Goal: Transaction & Acquisition: Purchase product/service

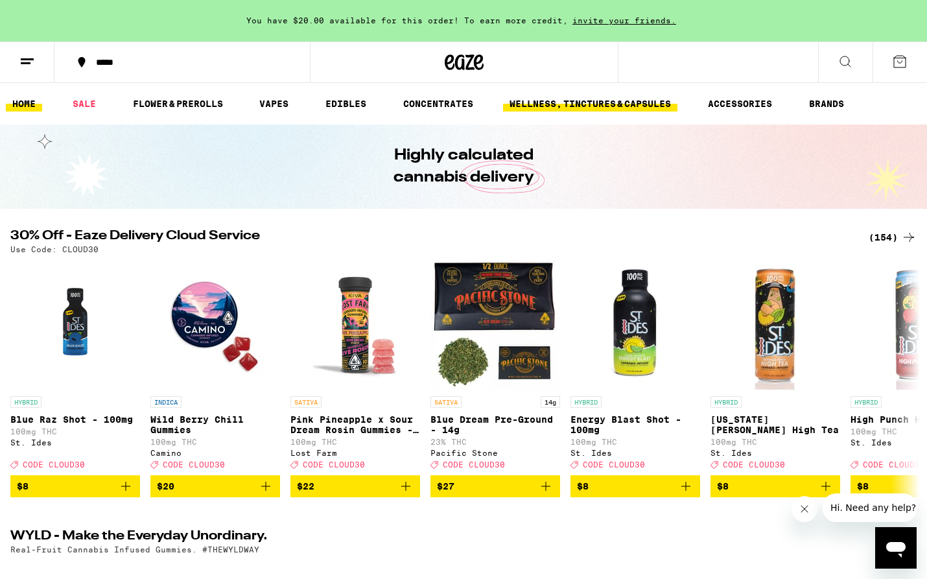
click at [584, 104] on link "WELLNESS, TINCTURES & CAPSULES" at bounding box center [590, 104] width 174 height 16
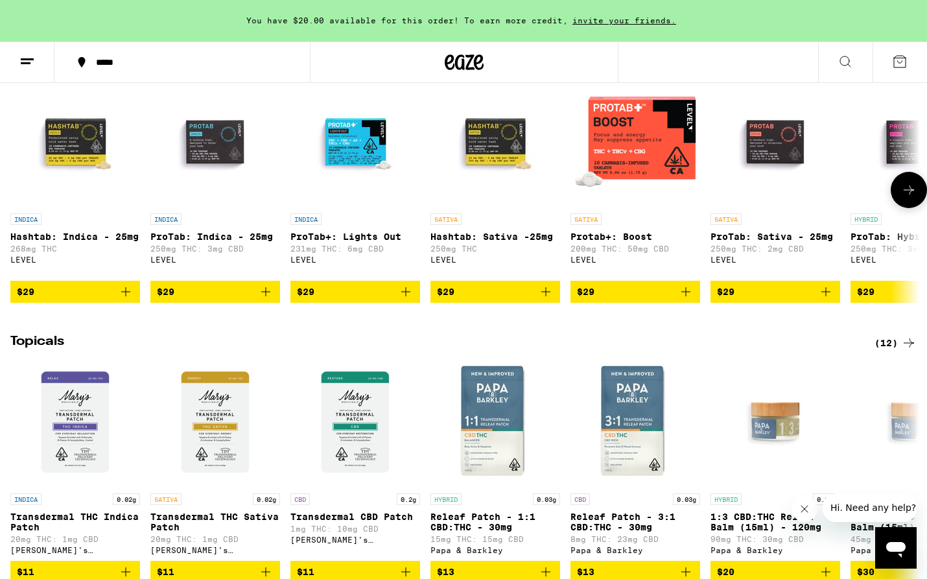
scroll to position [1011, 0]
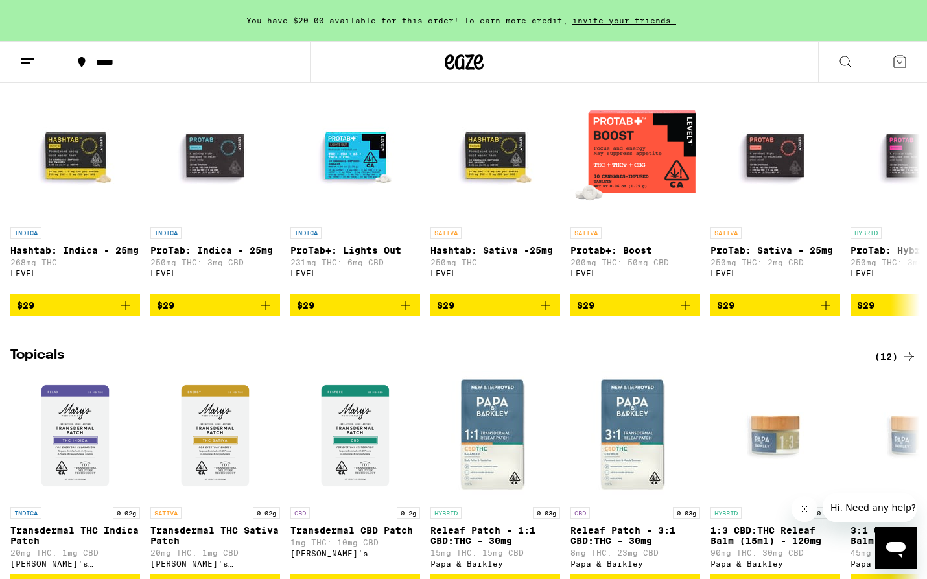
click at [884, 84] on div "(18)" at bounding box center [895, 77] width 42 height 16
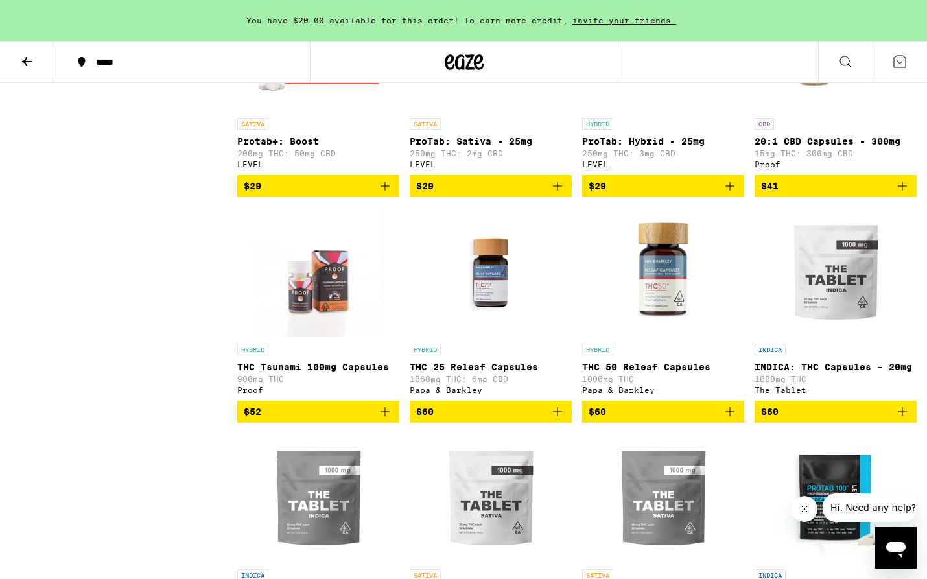
click at [336, 297] on img "Open page for THC Tsunami 100mg Capsules from Proof" at bounding box center [318, 272] width 130 height 130
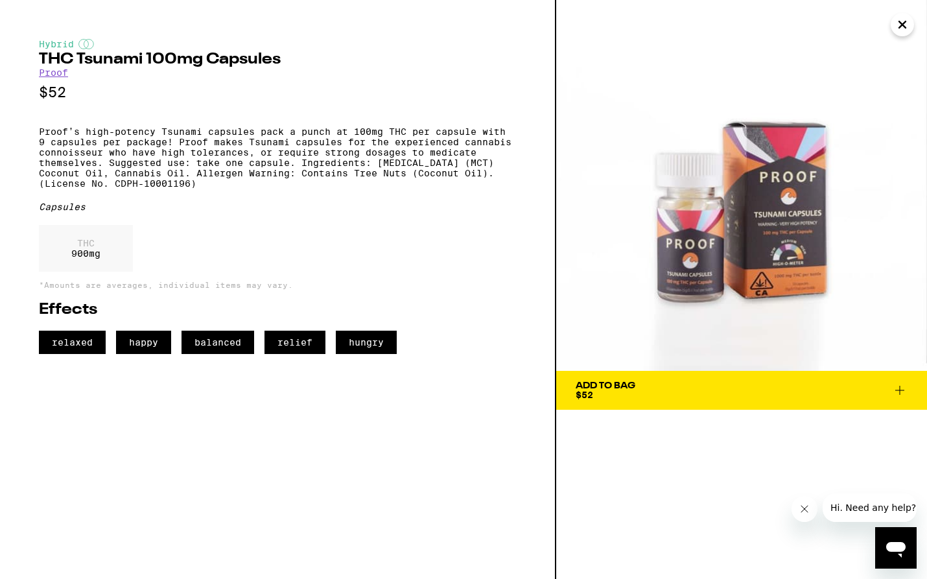
click at [902, 28] on icon "Close" at bounding box center [902, 24] width 16 height 19
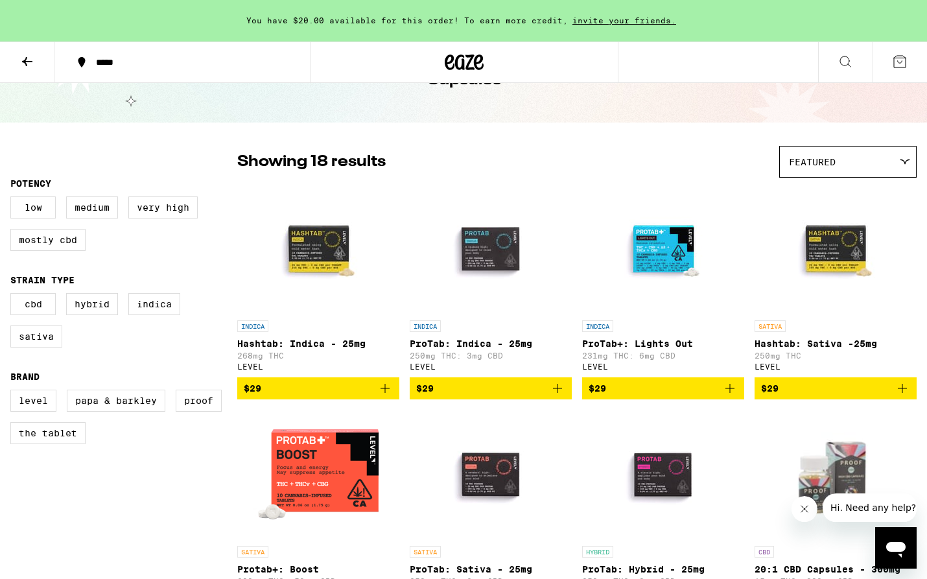
scroll to position [44, 1]
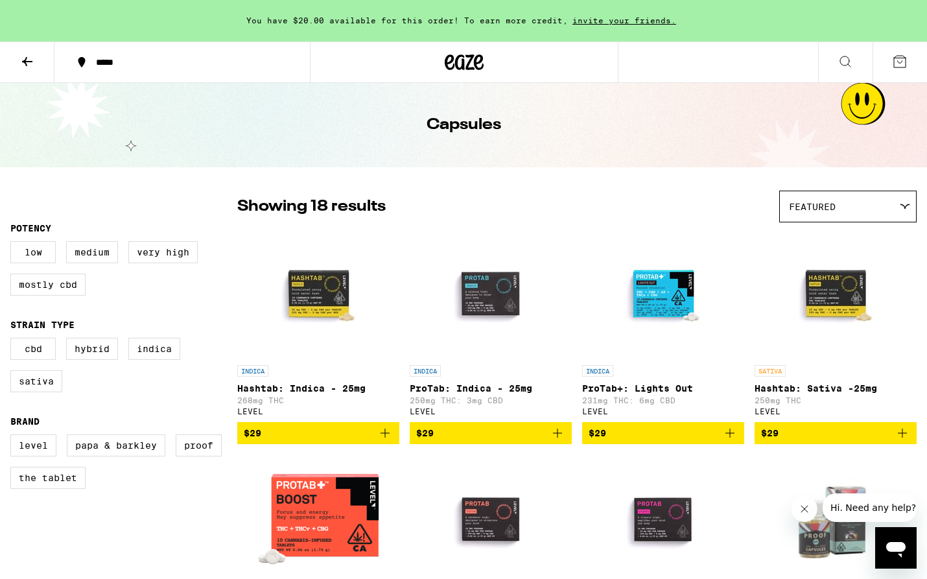
click at [29, 55] on icon at bounding box center [27, 62] width 16 height 16
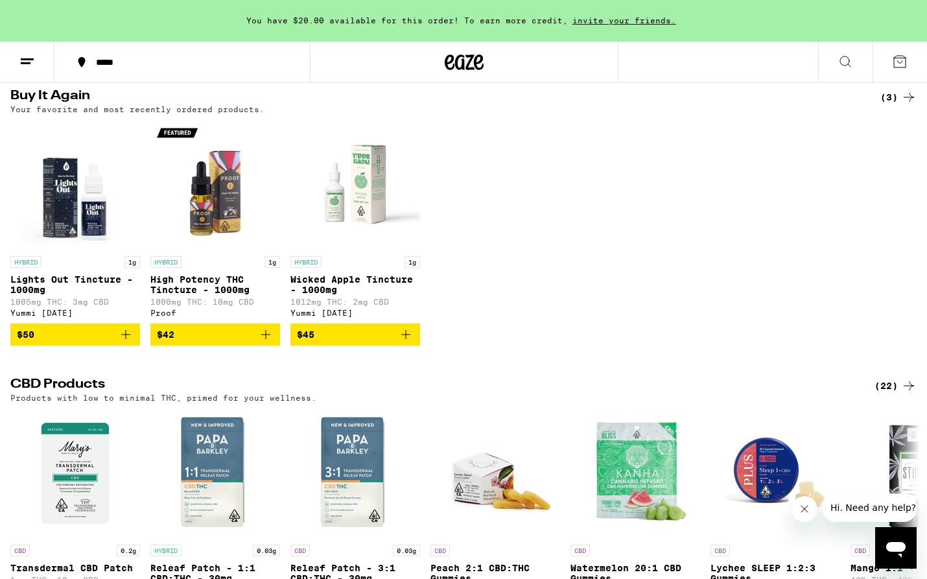
scroll to position [132, 0]
click at [94, 237] on img "Open page for Lights Out Tincture - 1000mg from Yummi Karma" at bounding box center [75, 185] width 130 height 130
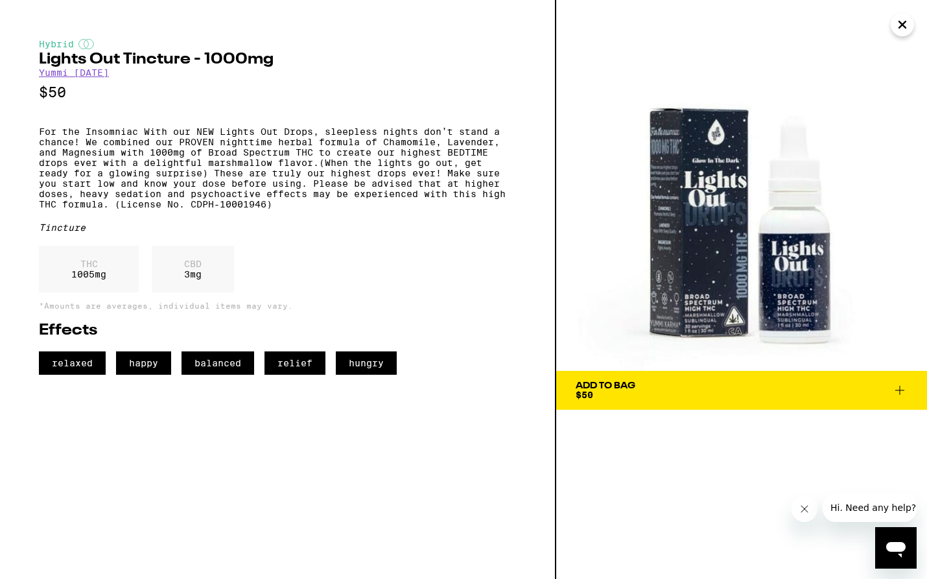
click at [686, 379] on button "Add To Bag $50" at bounding box center [741, 390] width 371 height 39
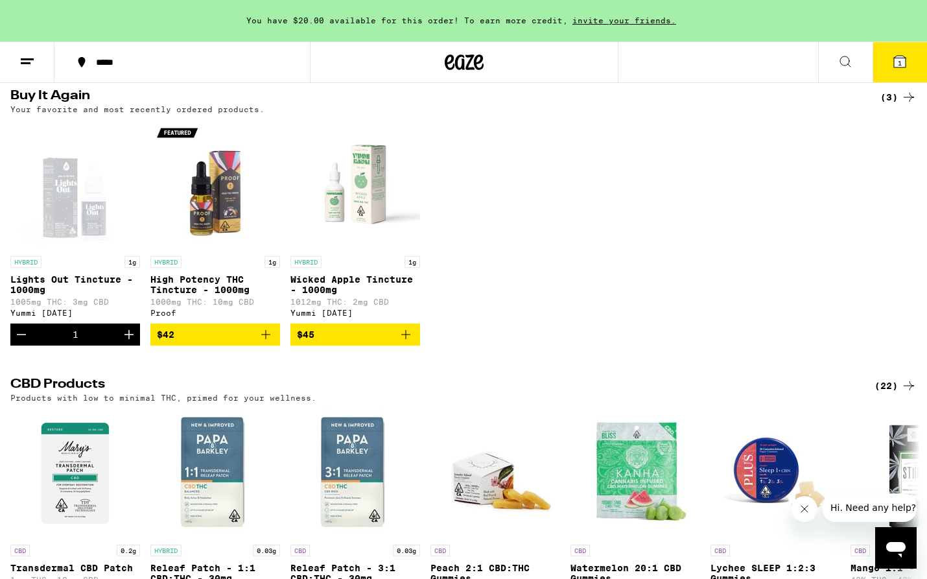
click at [128, 338] on icon "Increment" at bounding box center [129, 335] width 16 height 16
click at [887, 47] on button "2" at bounding box center [899, 62] width 54 height 40
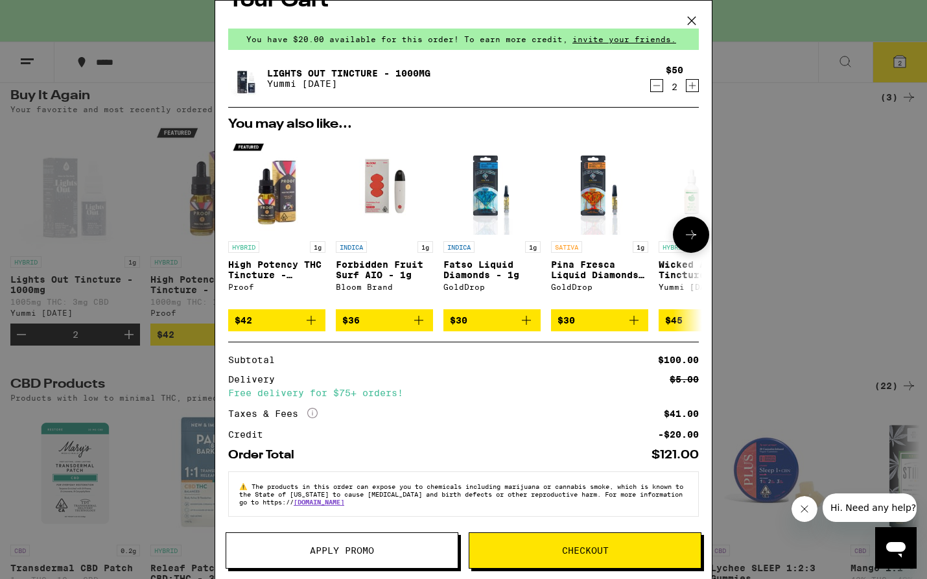
scroll to position [37, 0]
click at [691, 19] on icon at bounding box center [691, 20] width 19 height 19
